Goal: Task Accomplishment & Management: Complete application form

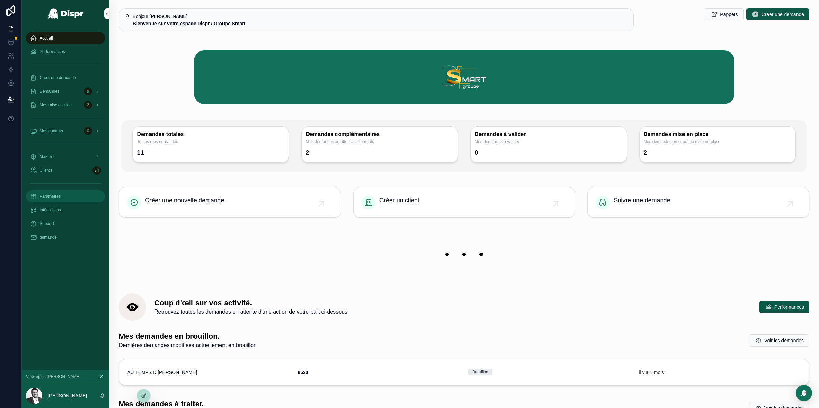
click at [64, 193] on div "Paramètres" at bounding box center [65, 196] width 71 height 11
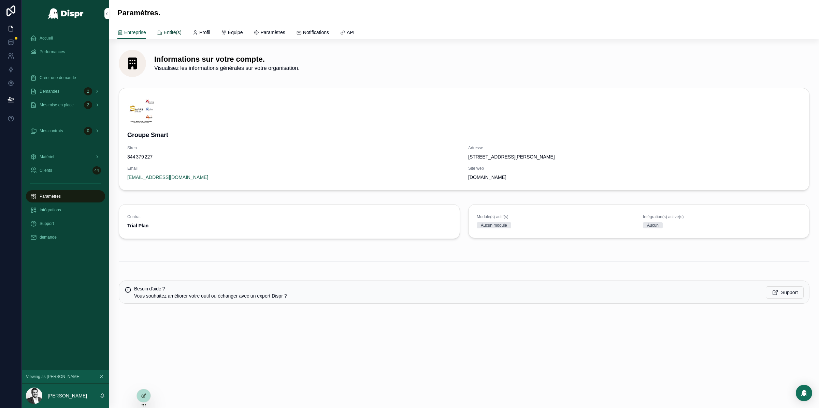
click at [172, 33] on span "Entité(s)" at bounding box center [173, 32] width 18 height 7
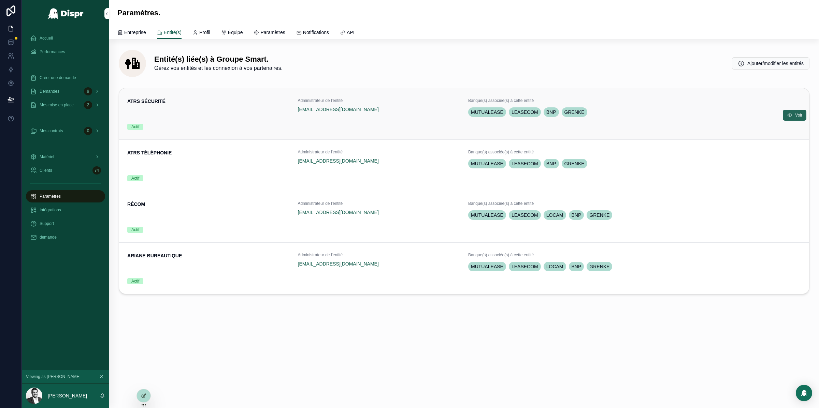
click at [790, 113] on icon "scrollable content" at bounding box center [789, 115] width 5 height 5
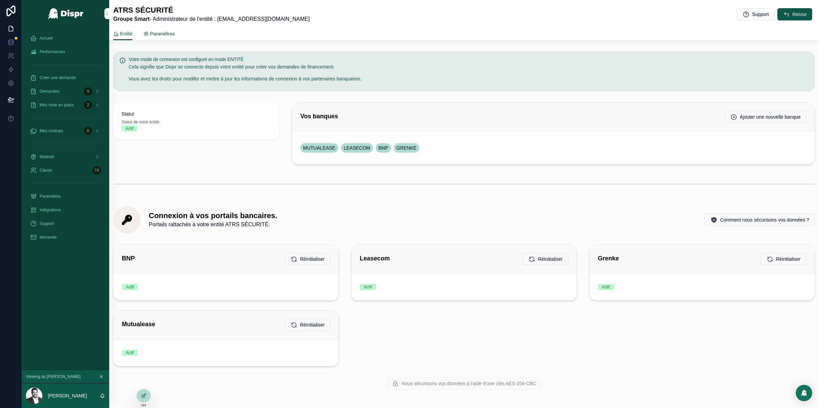
click at [164, 29] on link "Paramètres" at bounding box center [158, 35] width 31 height 14
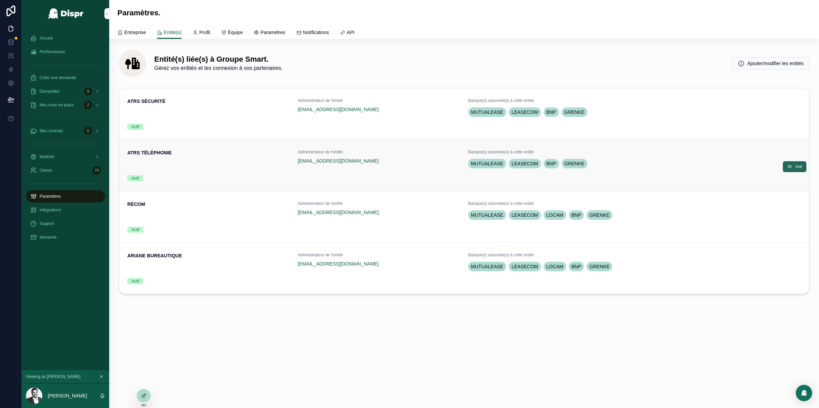
click at [802, 165] on button "Voir" at bounding box center [795, 166] width 24 height 11
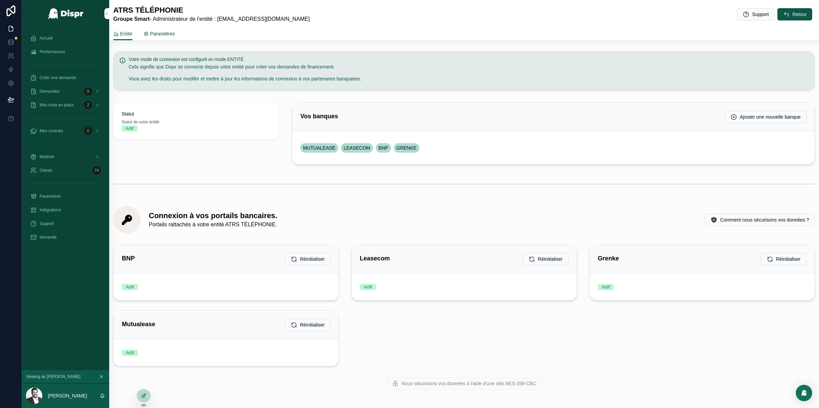
click at [168, 34] on span "Paramètres" at bounding box center [162, 33] width 25 height 7
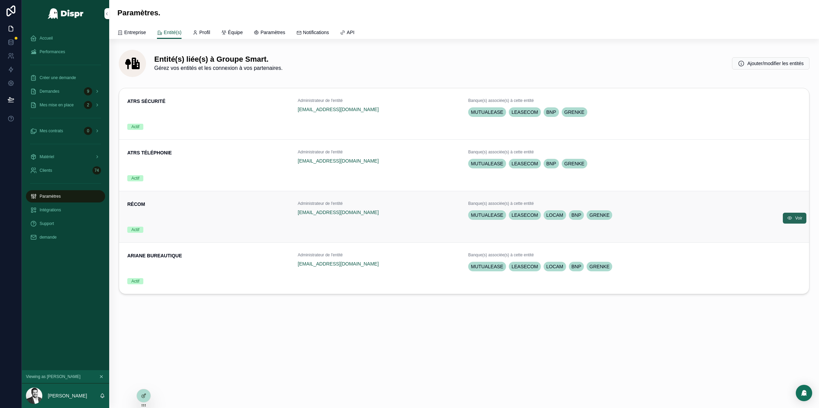
click at [800, 218] on span "Voir" at bounding box center [798, 218] width 7 height 5
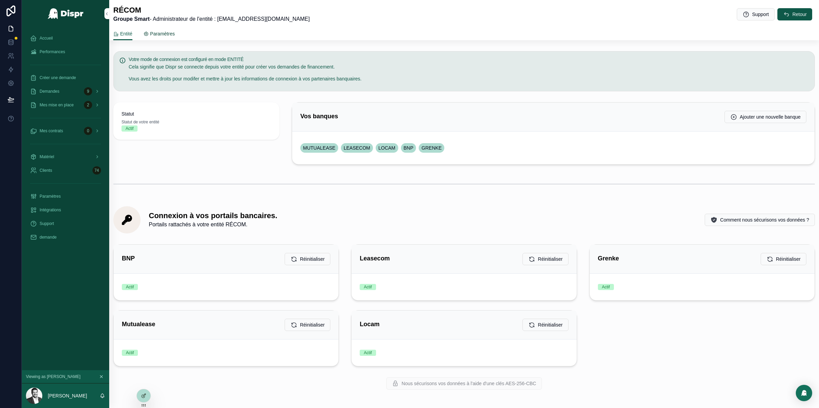
click at [171, 32] on span "Paramètres" at bounding box center [162, 33] width 25 height 7
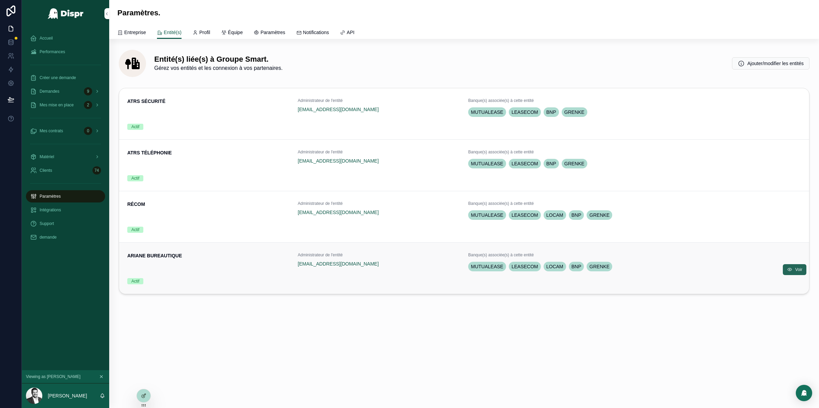
click at [797, 270] on span "Voir" at bounding box center [798, 269] width 7 height 5
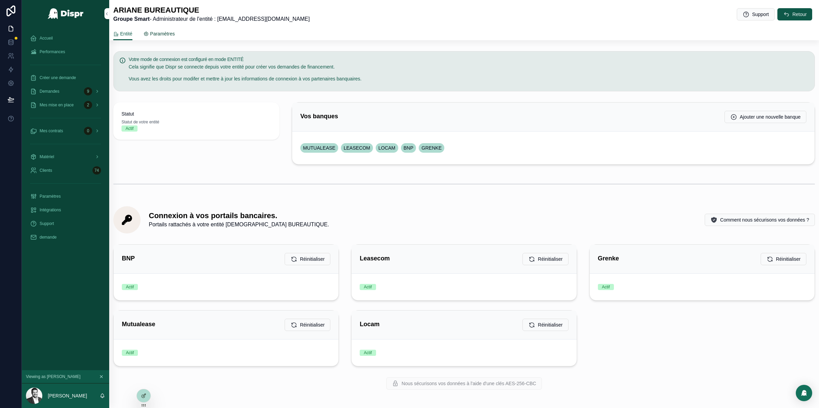
click at [173, 33] on span "Paramètres" at bounding box center [162, 33] width 25 height 7
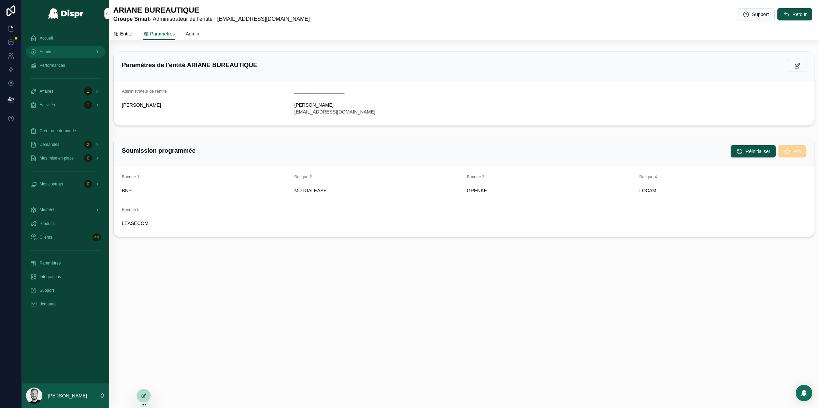
click at [64, 55] on div "Admin" at bounding box center [65, 51] width 71 height 11
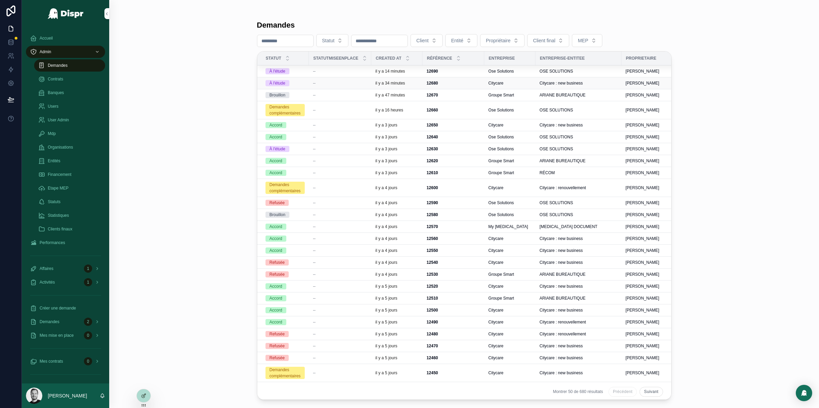
click at [358, 83] on div "--" at bounding box center [340, 83] width 54 height 5
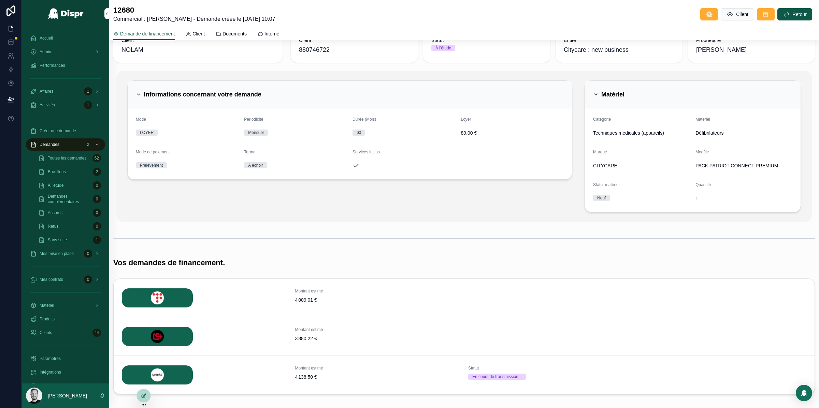
scroll to position [36, 0]
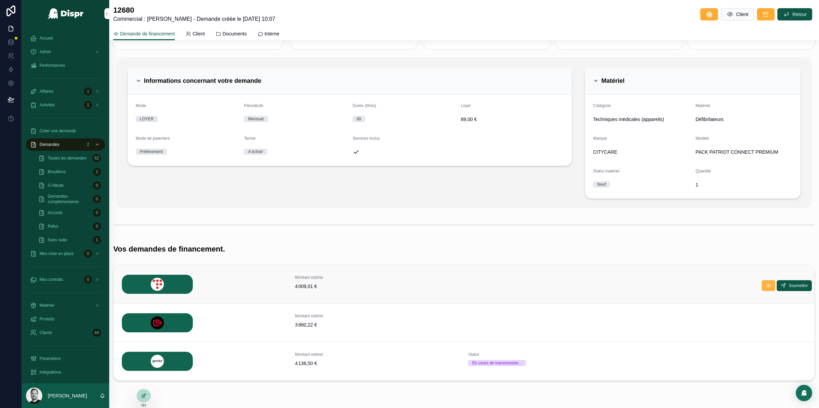
click at [766, 288] on icon "scrollable content" at bounding box center [768, 285] width 5 height 5
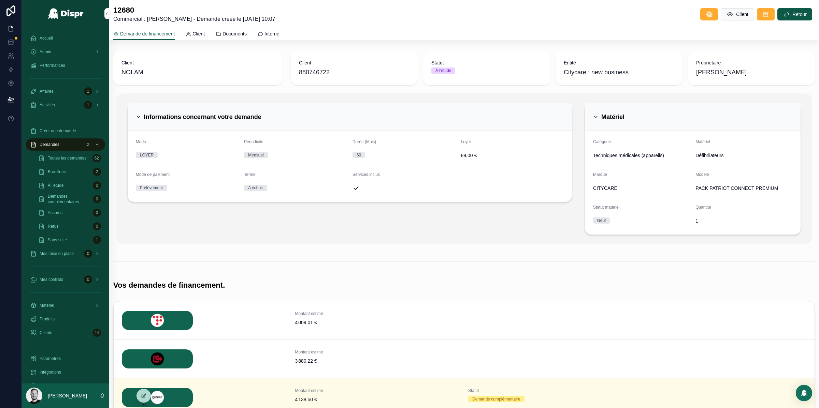
click at [122, 95] on div "Informations concernant votre demande Mode LOYER Périodicité Mensuel Durée (Moi…" at bounding box center [463, 168] width 695 height 151
click at [64, 52] on div "Admin" at bounding box center [65, 51] width 71 height 11
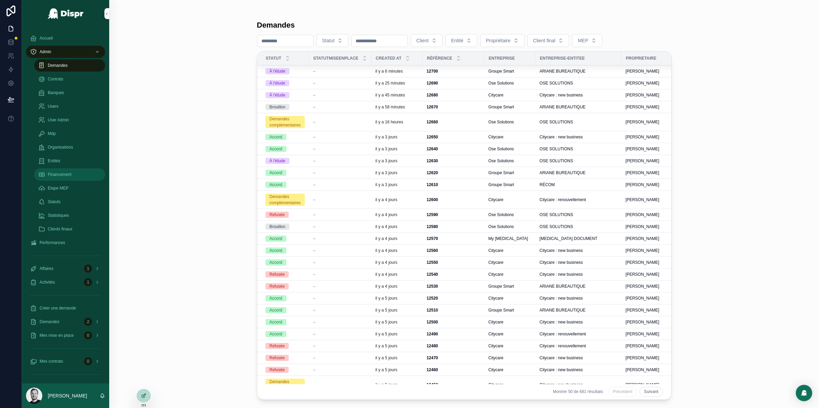
click at [71, 173] on span "Financement" at bounding box center [60, 174] width 24 height 5
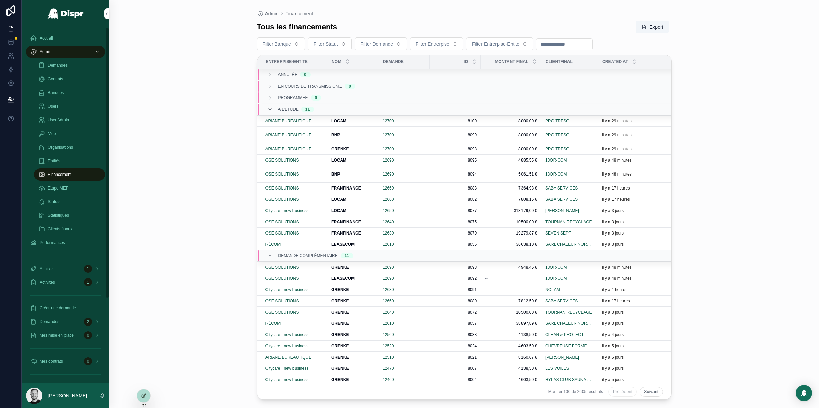
click at [61, 173] on span "Financement" at bounding box center [60, 174] width 24 height 5
click at [59, 67] on span "Demandes" at bounding box center [58, 65] width 20 height 5
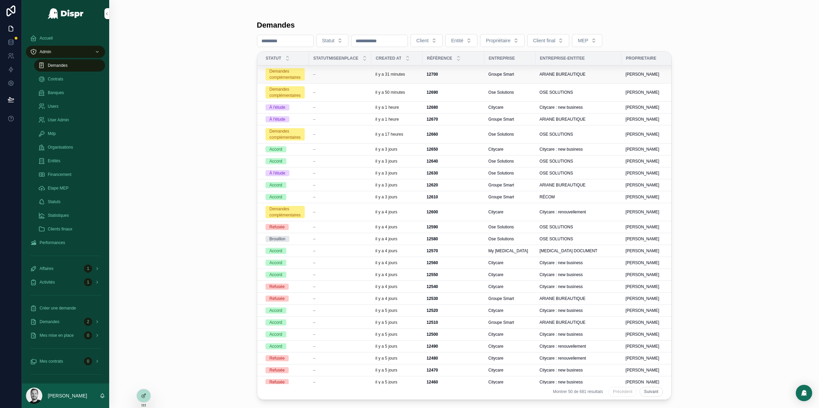
click at [484, 77] on td "12700 12700" at bounding box center [453, 75] width 62 height 18
click at [514, 75] on span "Groupe Smart" at bounding box center [501, 74] width 26 height 5
click at [70, 172] on span "Financement" at bounding box center [60, 174] width 24 height 5
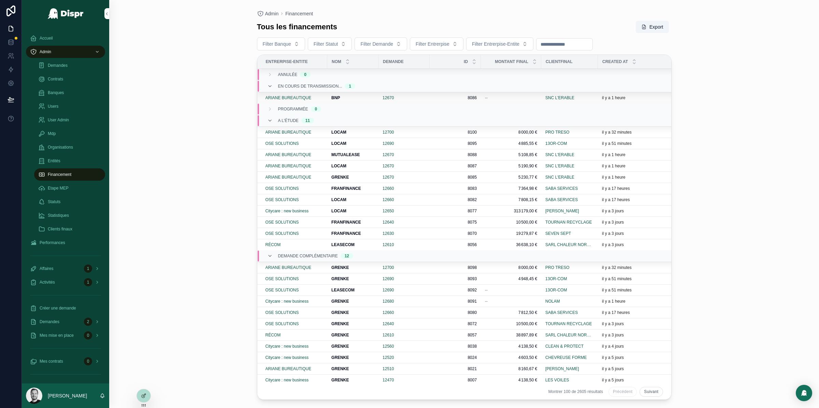
click at [359, 99] on div "BNP BNP" at bounding box center [352, 97] width 43 height 5
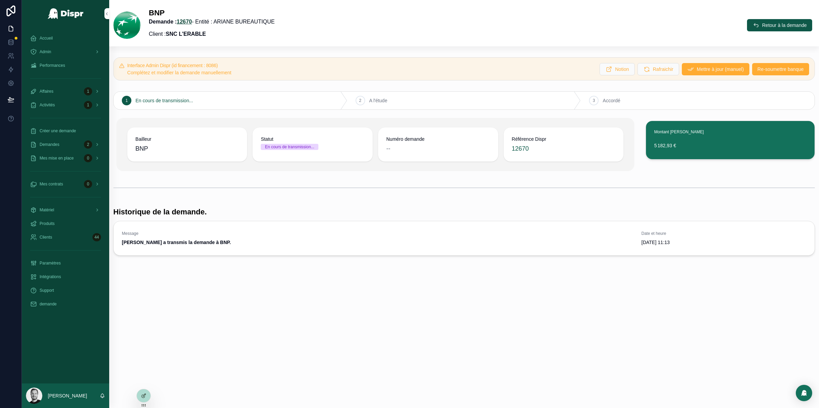
click at [189, 20] on link "12670" at bounding box center [184, 22] width 15 height 6
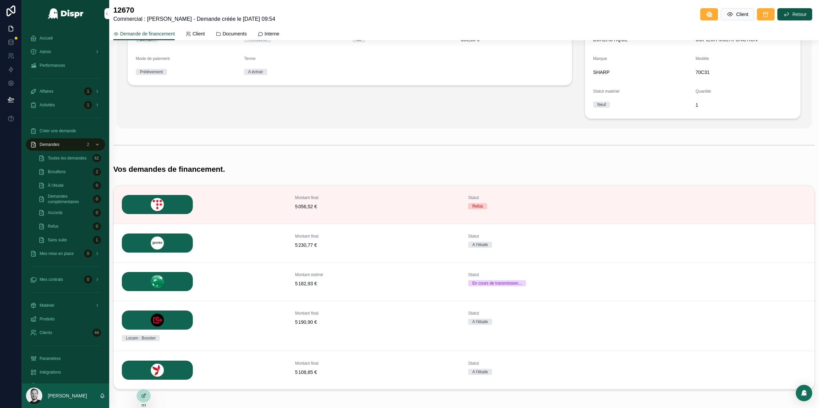
scroll to position [118, 0]
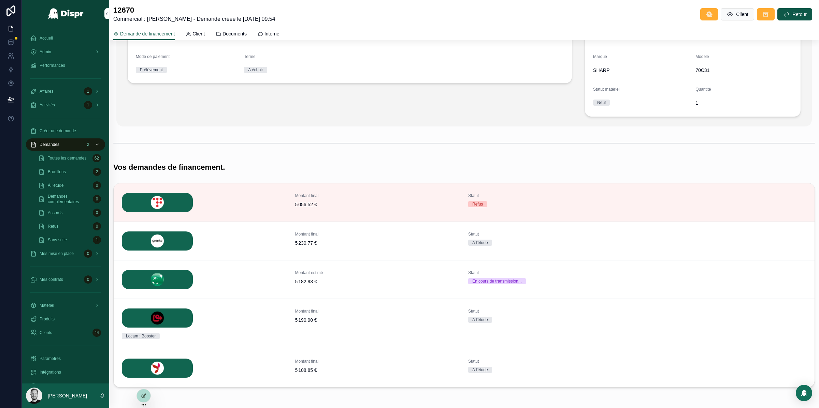
click at [0, 0] on span "Détails" at bounding box center [0, 0] width 0 height 0
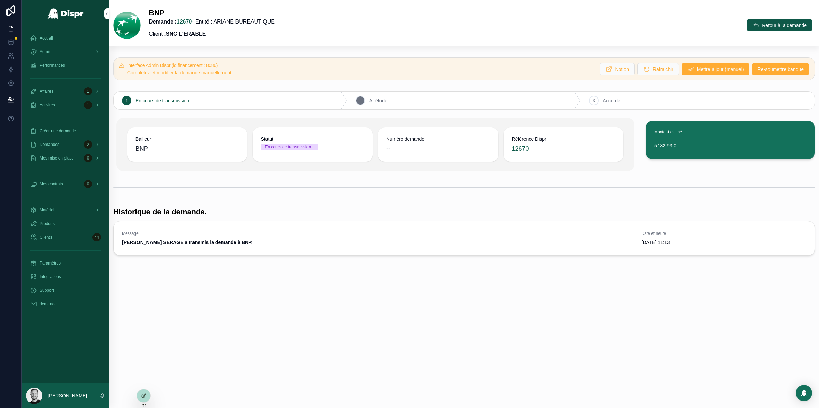
drag, startPoint x: 359, startPoint y: 95, endPoint x: 365, endPoint y: 94, distance: 5.5
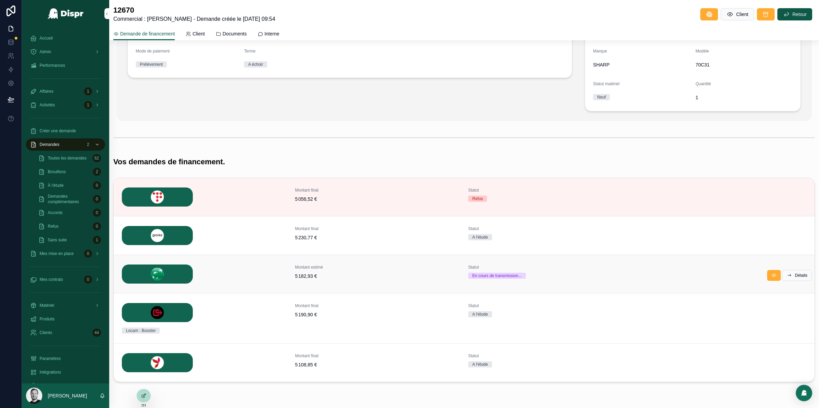
scroll to position [116, 0]
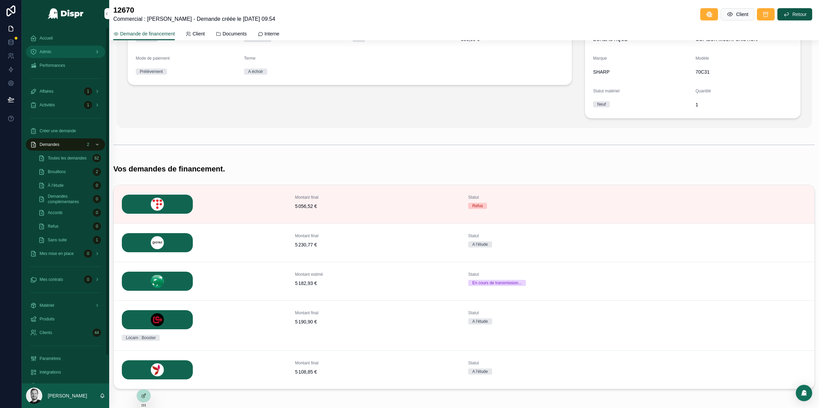
click at [64, 54] on div "Admin" at bounding box center [65, 51] width 71 height 11
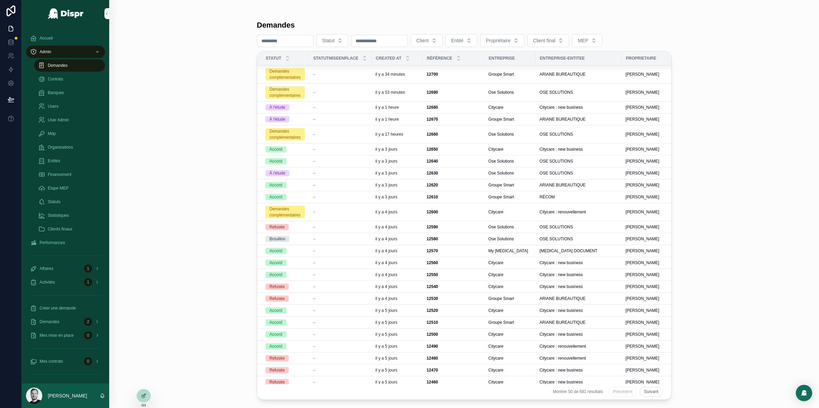
click at [217, 118] on div "Demandes Statut Client Entité Propriétaire Client final MEP Statut StatutMiseen…" at bounding box center [464, 204] width 710 height 408
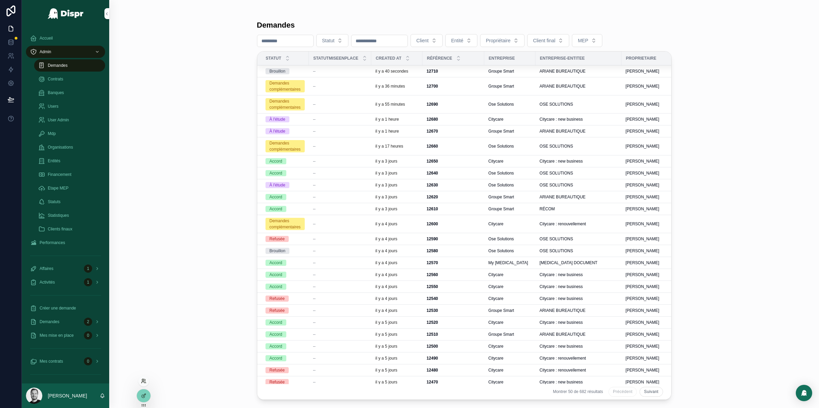
click at [146, 380] on icon at bounding box center [143, 381] width 5 height 5
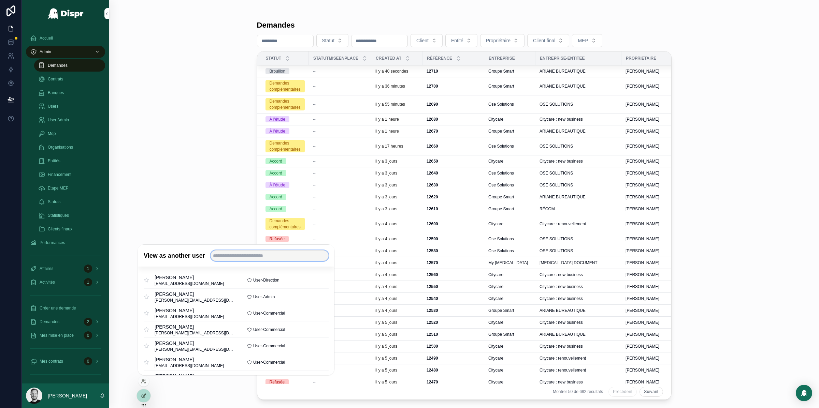
click at [243, 258] on input "text" at bounding box center [269, 255] width 118 height 11
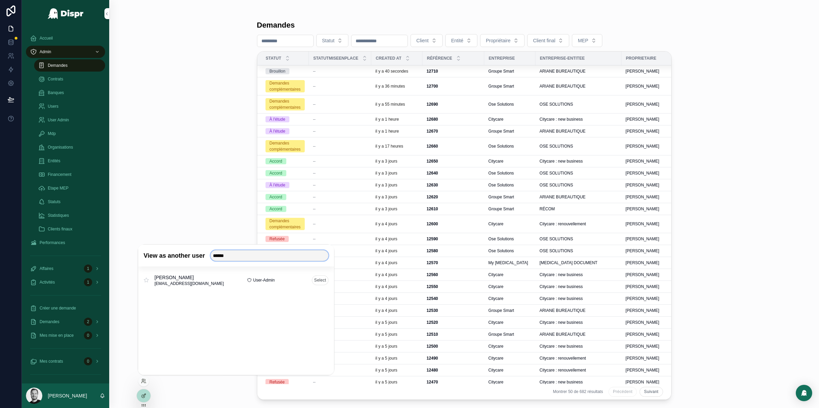
type input "******"
click at [323, 280] on button "Select" at bounding box center [320, 280] width 17 height 10
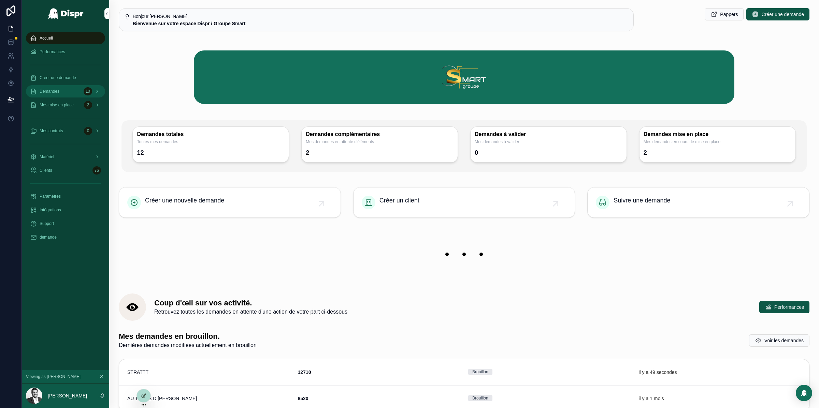
click at [67, 94] on div "Demandes 10" at bounding box center [65, 91] width 71 height 11
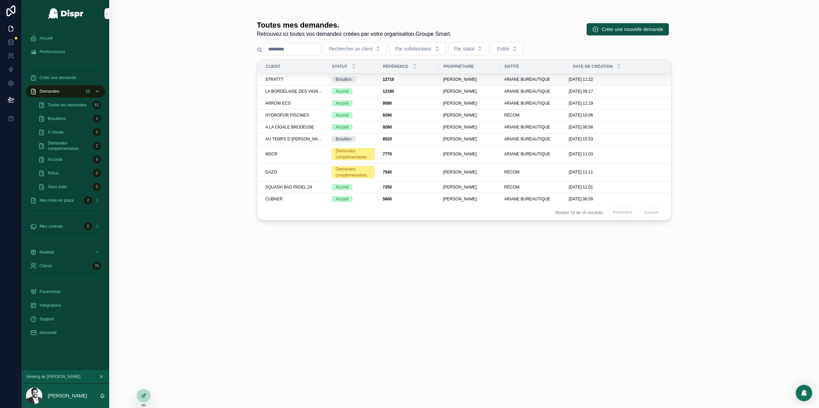
click at [302, 78] on div "STRATTT" at bounding box center [294, 79] width 58 height 5
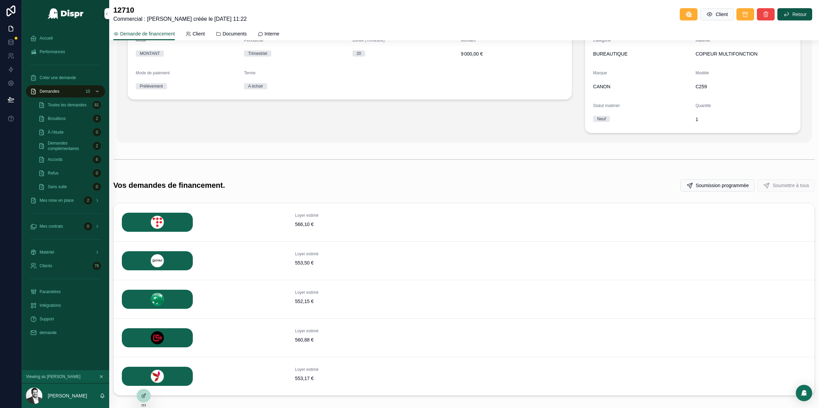
scroll to position [160, 0]
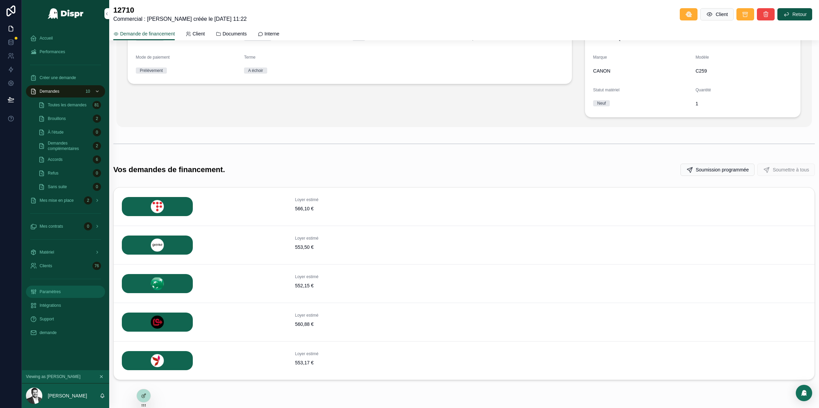
click at [58, 288] on div "Paramètres" at bounding box center [65, 292] width 71 height 11
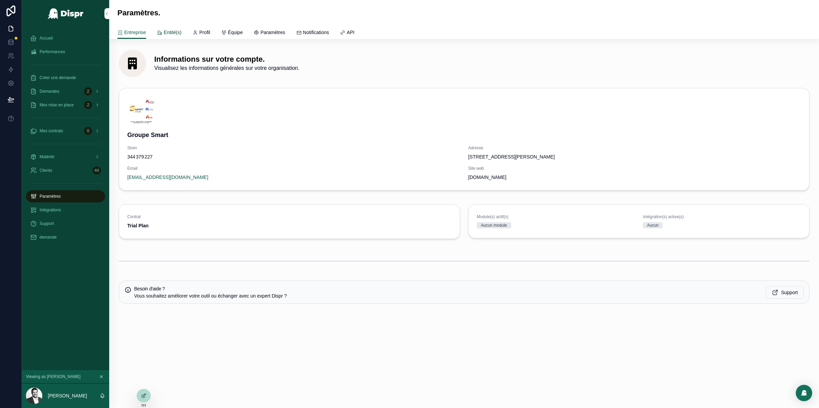
click at [170, 34] on span "Entité(s)" at bounding box center [173, 32] width 18 height 7
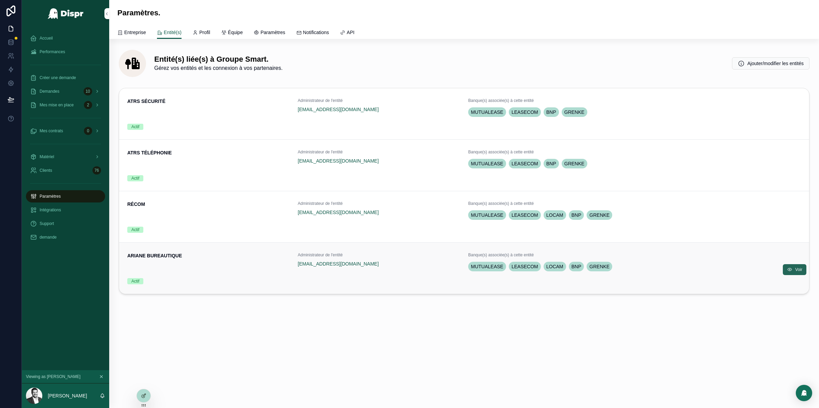
click at [795, 268] on span "Voir" at bounding box center [798, 269] width 7 height 5
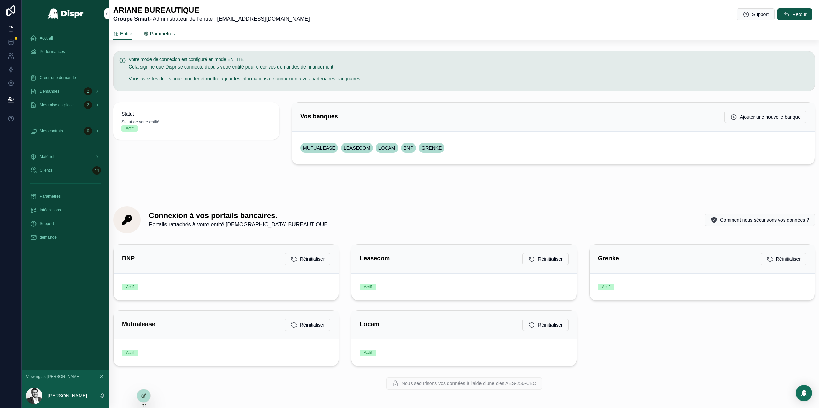
click at [158, 30] on span "Paramètres" at bounding box center [162, 33] width 25 height 7
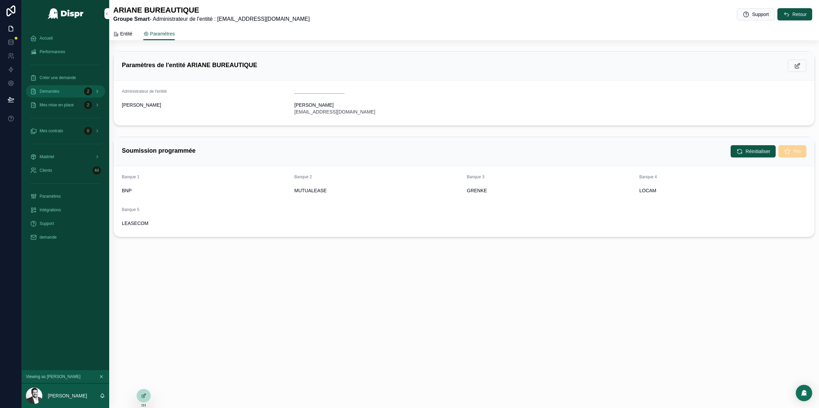
click at [81, 92] on div "Demandes 2" at bounding box center [65, 91] width 71 height 11
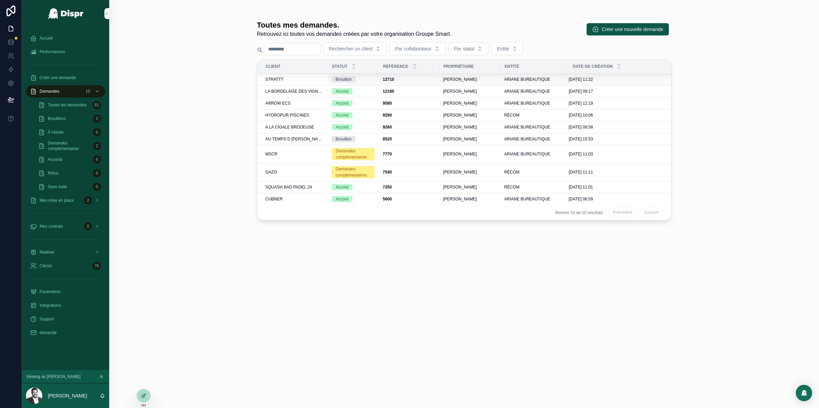
click at [299, 80] on div "STRATTT" at bounding box center [294, 79] width 58 height 5
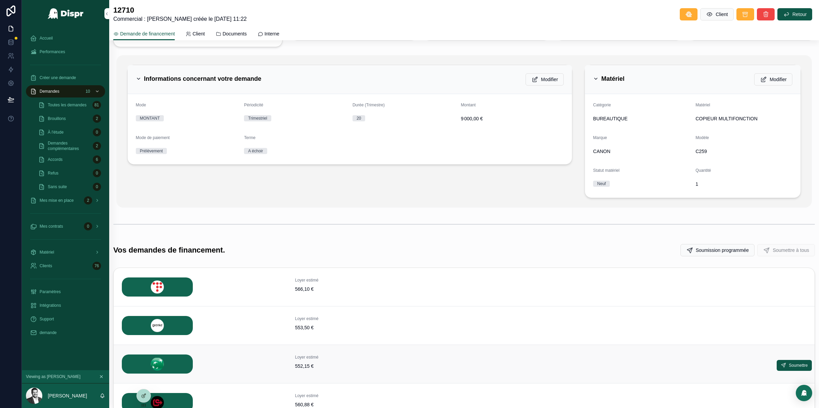
scroll to position [156, 0]
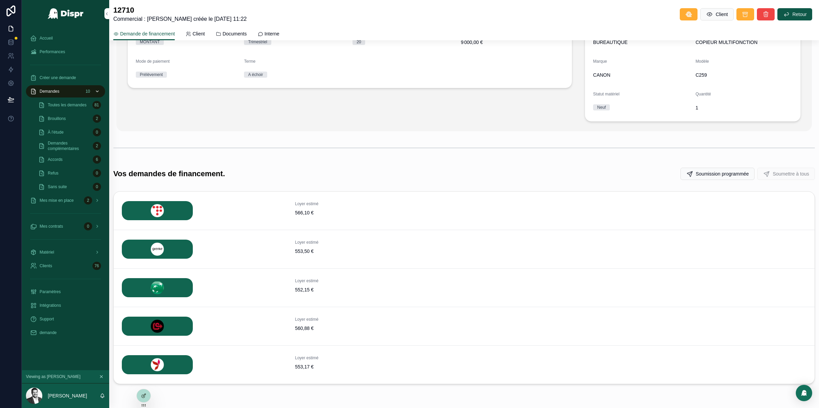
click at [55, 89] on span "Demandes" at bounding box center [50, 91] width 20 height 5
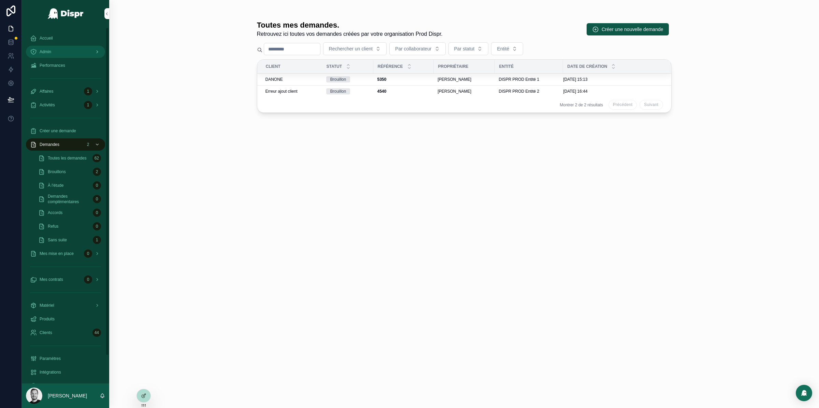
click at [67, 51] on div "Admin" at bounding box center [65, 51] width 71 height 11
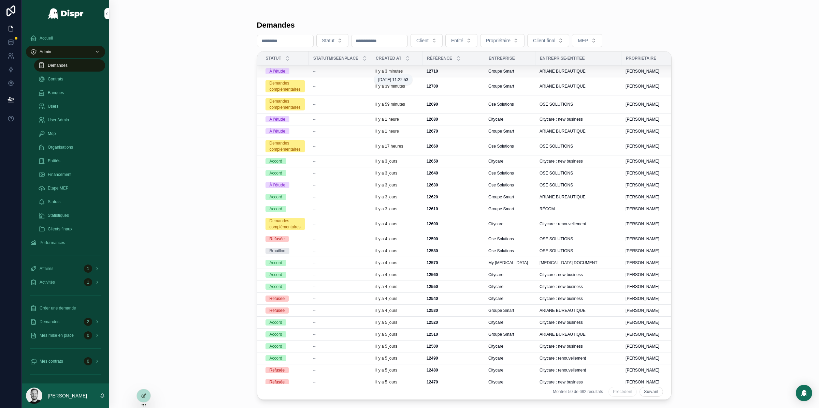
click at [403, 71] on p "il y a 3 minutes" at bounding box center [388, 71] width 27 height 5
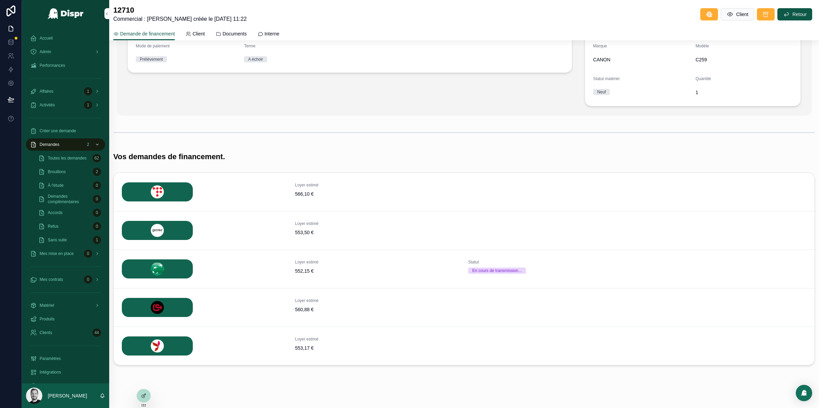
scroll to position [135, 0]
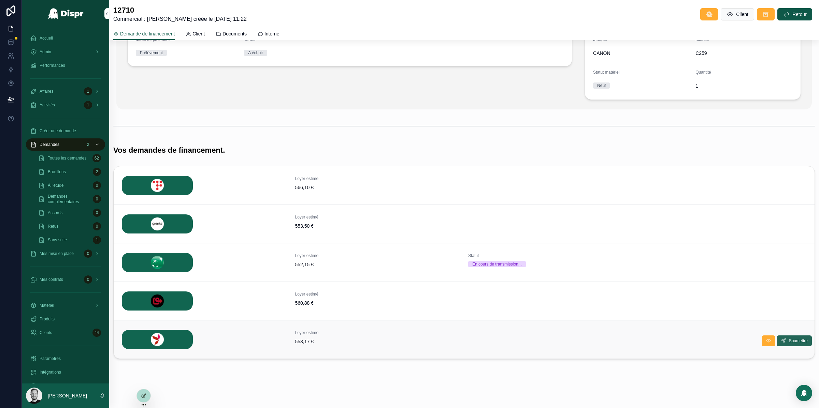
click at [795, 342] on span "Soumettre" at bounding box center [798, 340] width 19 height 5
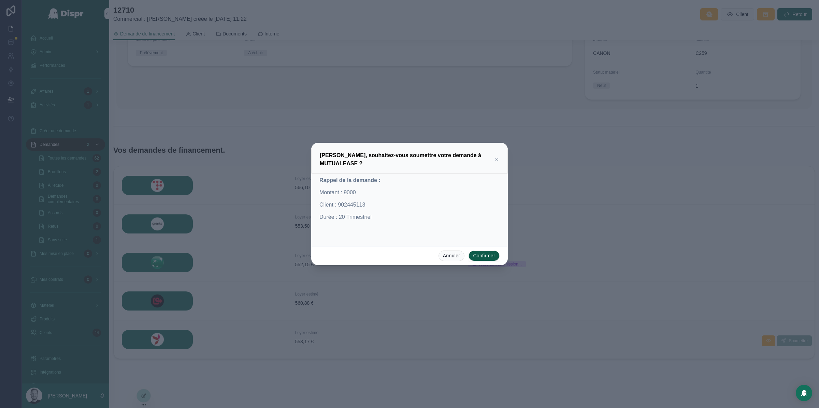
click at [482, 256] on button "Confirmer" at bounding box center [483, 256] width 31 height 11
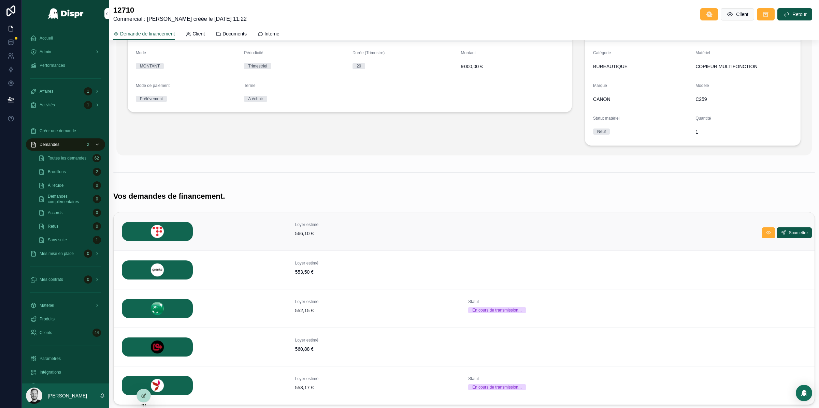
scroll to position [91, 0]
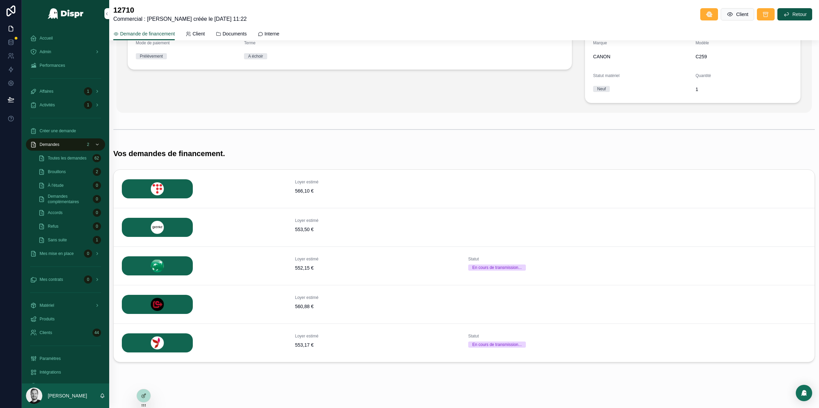
scroll to position [135, 0]
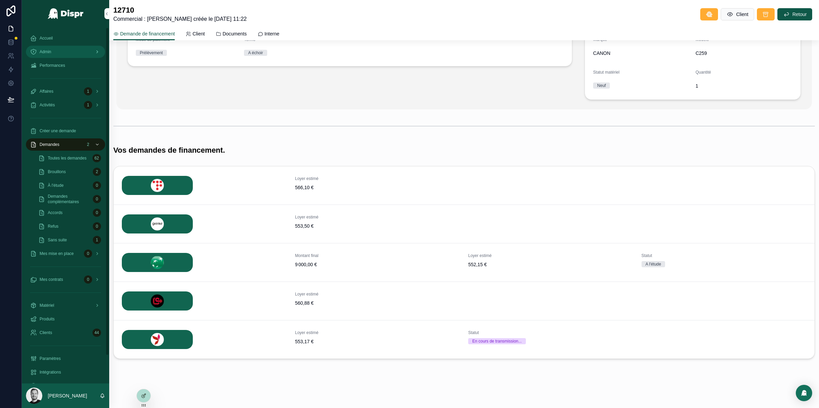
click at [63, 52] on div "Admin" at bounding box center [65, 51] width 71 height 11
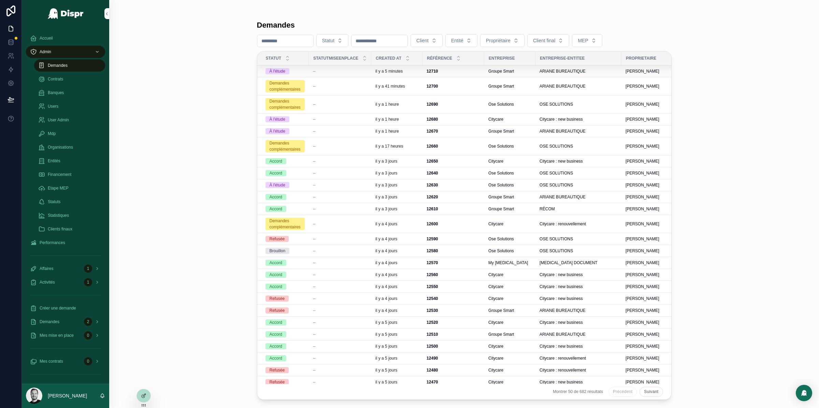
click at [361, 72] on div "--" at bounding box center [340, 71] width 54 height 5
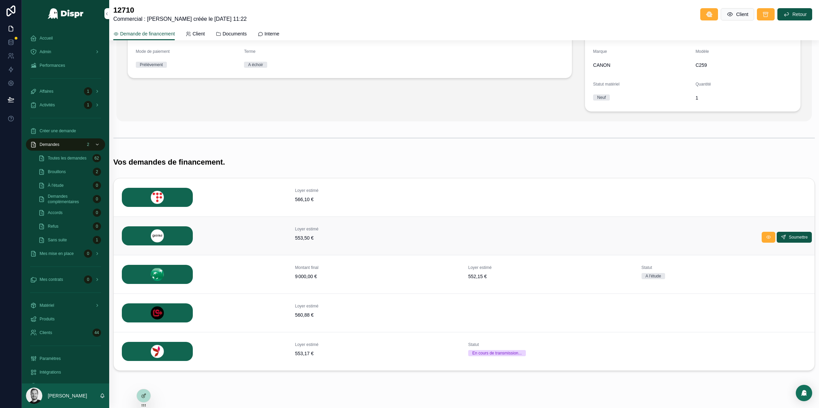
scroll to position [135, 0]
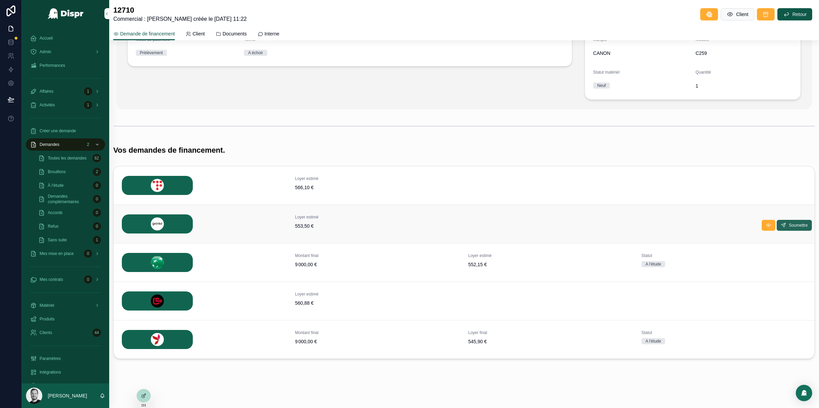
click at [796, 225] on span "Soumettre" at bounding box center [798, 225] width 19 height 5
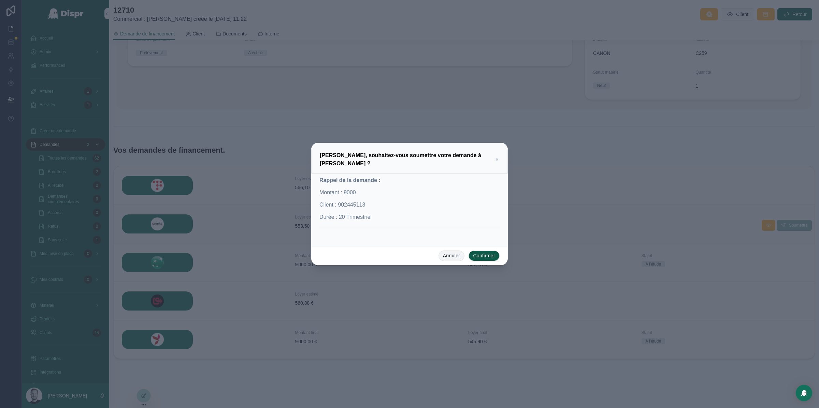
click at [442, 253] on button "Annuler" at bounding box center [451, 256] width 26 height 11
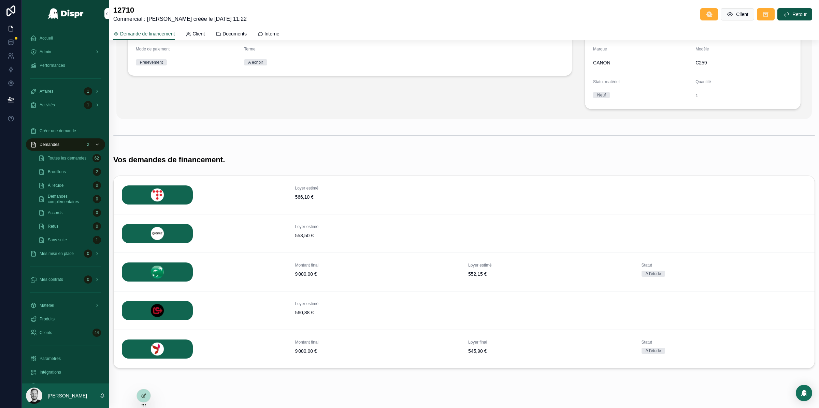
scroll to position [135, 0]
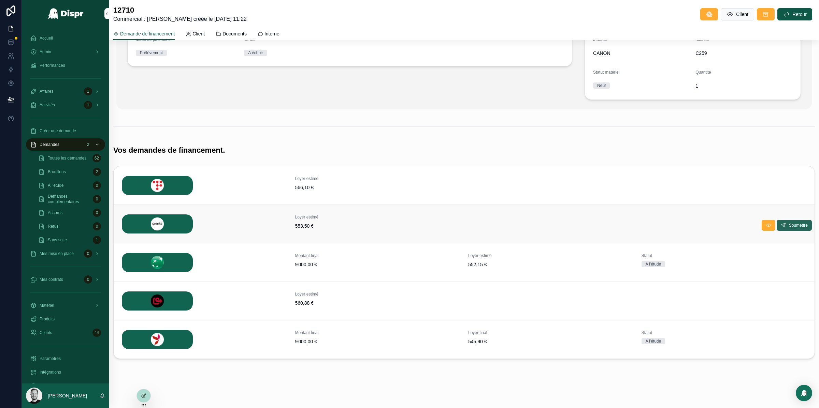
click at [792, 226] on span "Soumettre" at bounding box center [798, 225] width 19 height 5
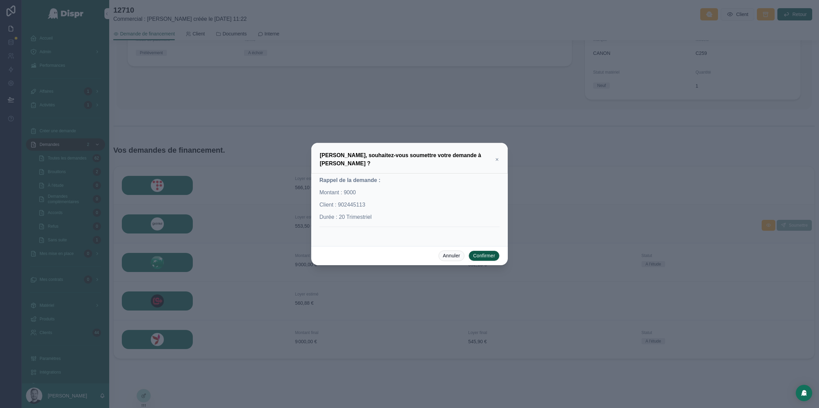
click at [486, 255] on button "Confirmer" at bounding box center [483, 256] width 31 height 11
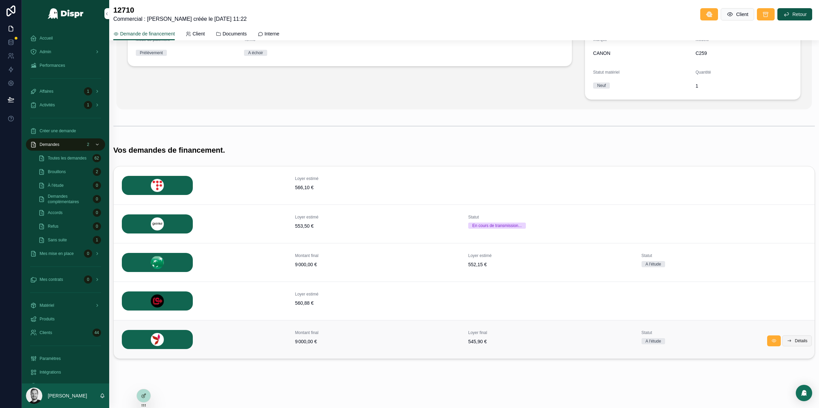
click at [796, 343] on span "Détails" at bounding box center [801, 340] width 13 height 5
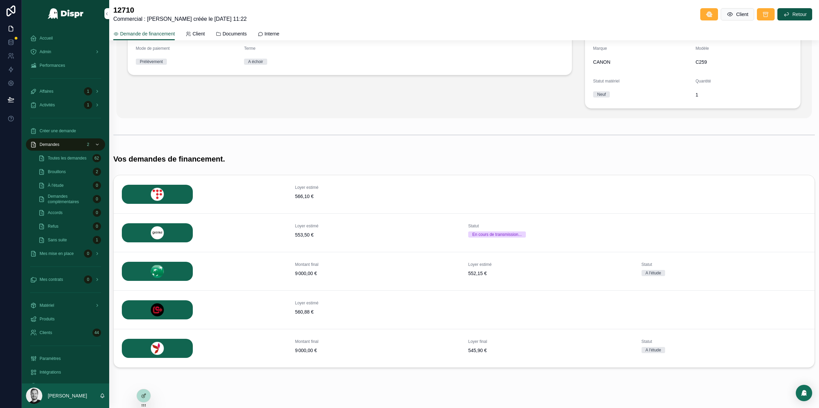
scroll to position [135, 0]
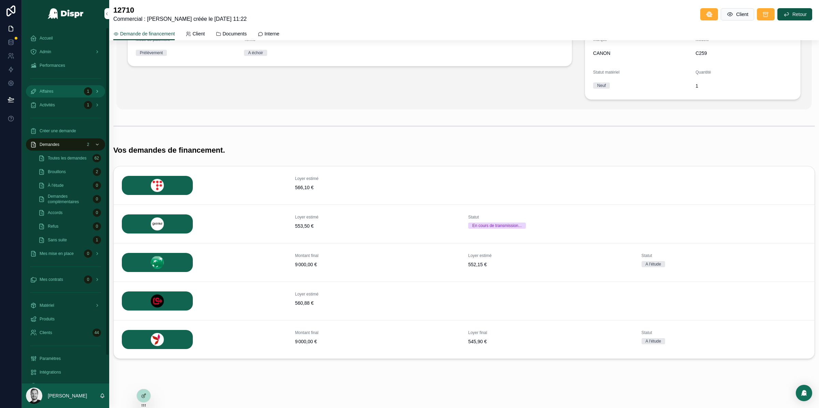
click at [68, 92] on div "Affaires 1" at bounding box center [65, 91] width 71 height 11
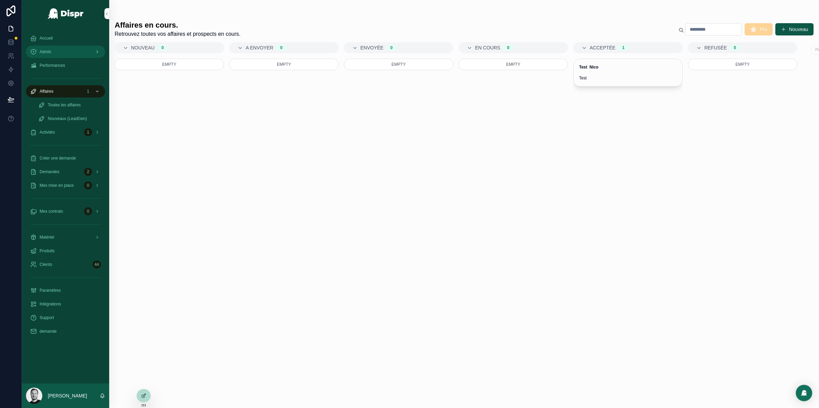
click at [66, 53] on div "Admin" at bounding box center [65, 51] width 71 height 11
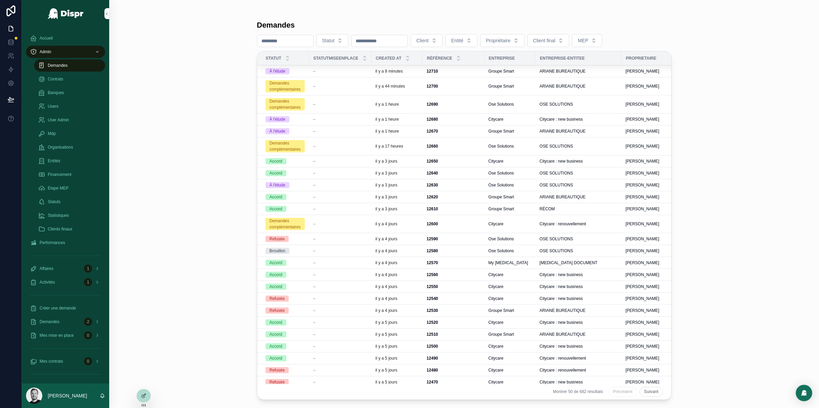
click at [76, 65] on div "Demandes" at bounding box center [69, 65] width 63 height 11
click at [502, 71] on span "Groupe Smart" at bounding box center [501, 71] width 26 height 5
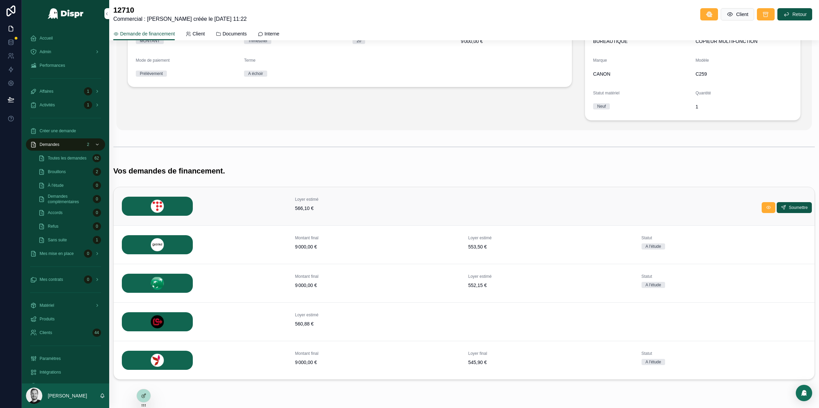
scroll to position [115, 0]
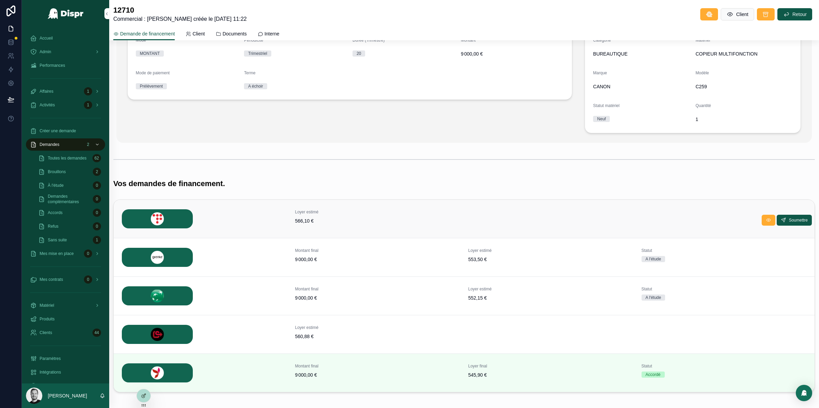
scroll to position [103, 0]
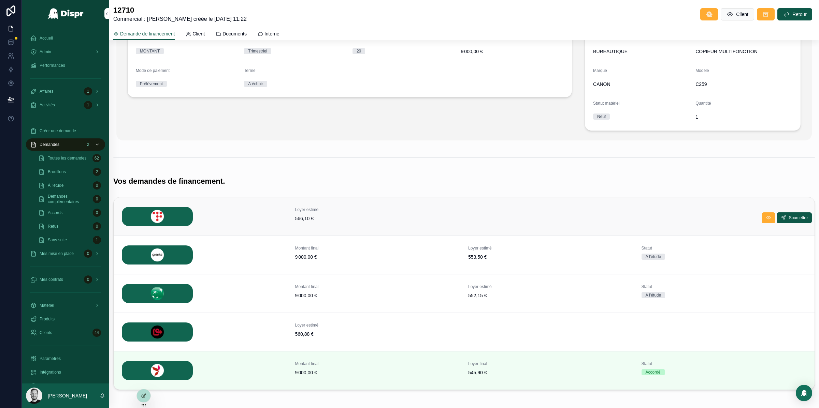
scroll to position [135, 0]
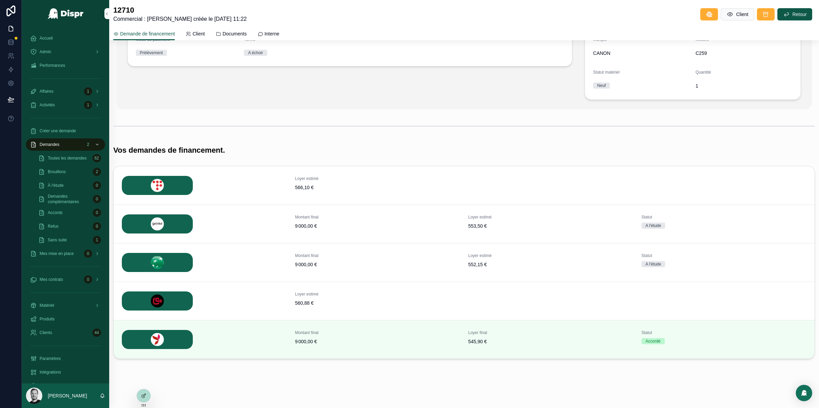
click at [442, 98] on div "Informations concernant votre demande Mode MONTANT Périodicité Trimestriel Duré…" at bounding box center [349, 33] width 453 height 137
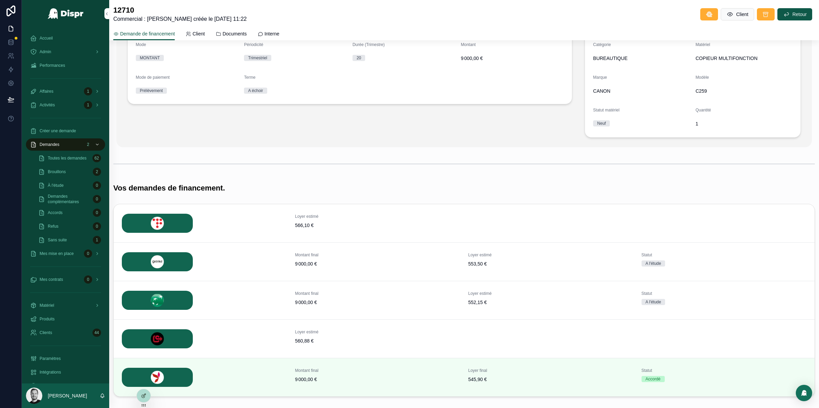
scroll to position [135, 0]
